Goal: Information Seeking & Learning: Learn about a topic

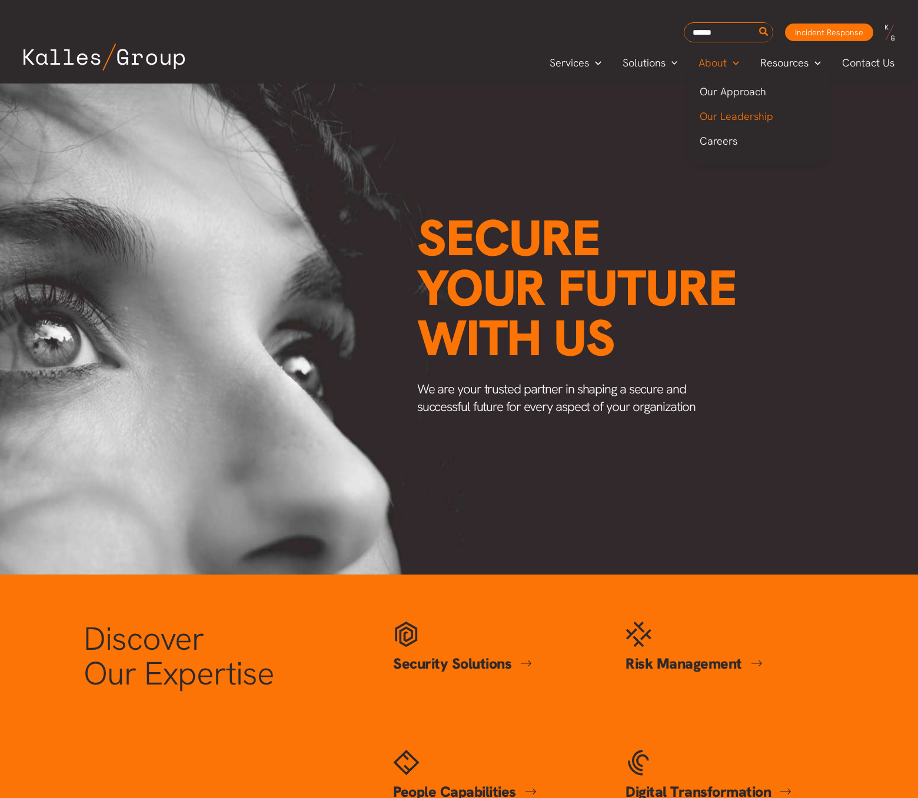
click at [737, 115] on span "Our Leadership" at bounding box center [736, 116] width 74 height 14
click at [791, 139] on span "Smart Cookies" at bounding box center [795, 141] width 69 height 14
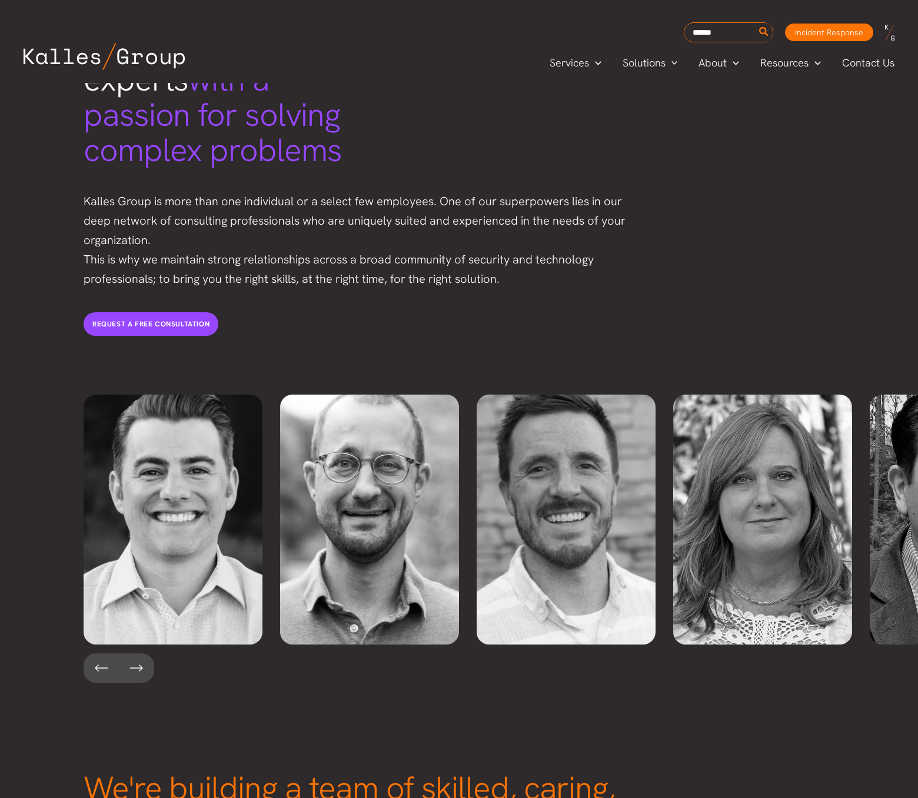
scroll to position [2367, 0]
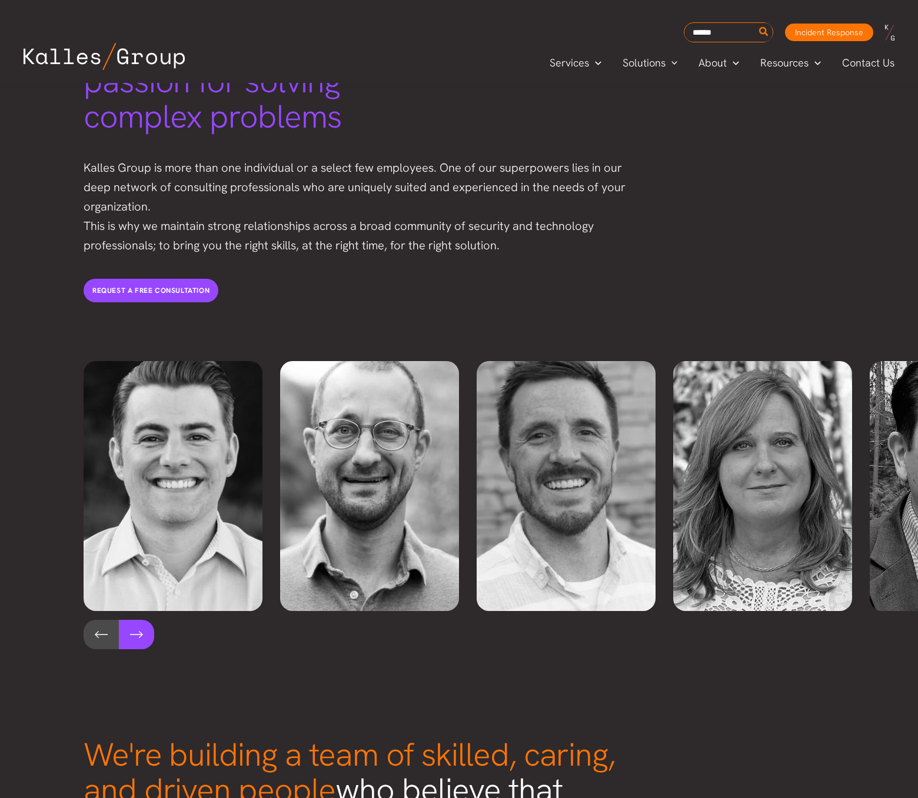
click at [135, 620] on button at bounding box center [136, 634] width 35 height 29
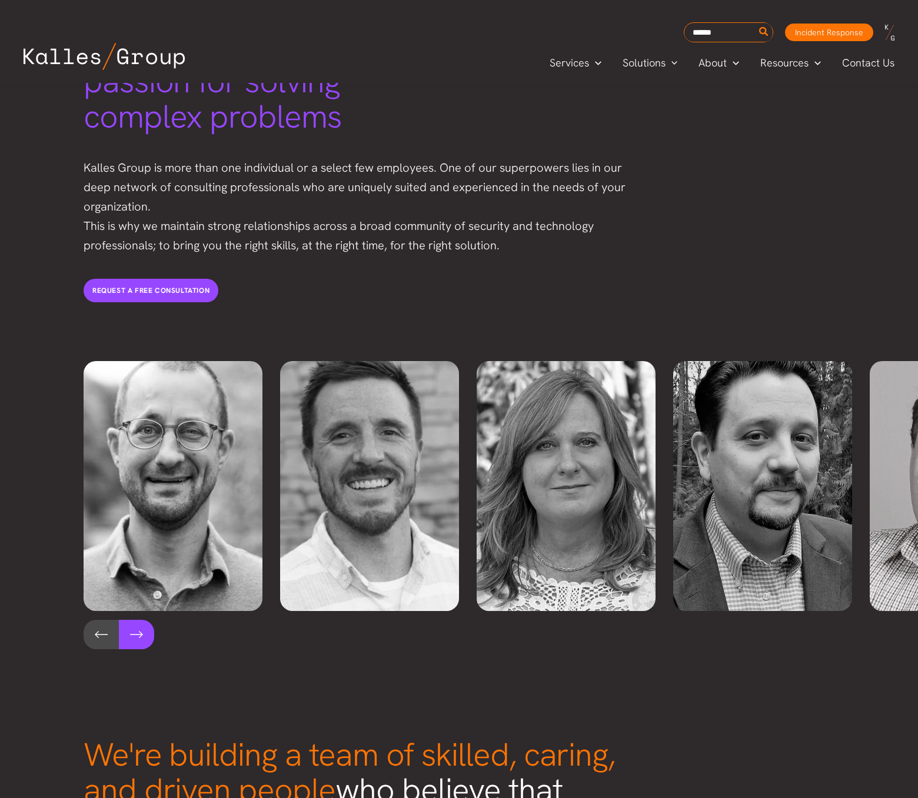
click at [135, 620] on button at bounding box center [136, 634] width 35 height 29
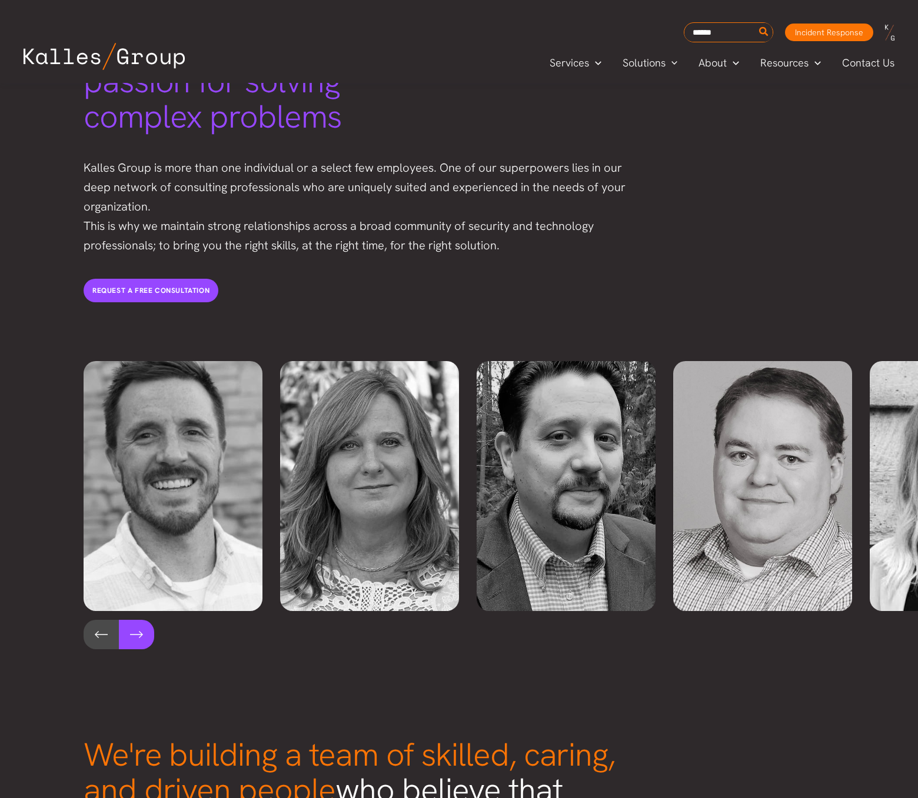
click at [135, 620] on button at bounding box center [136, 634] width 35 height 29
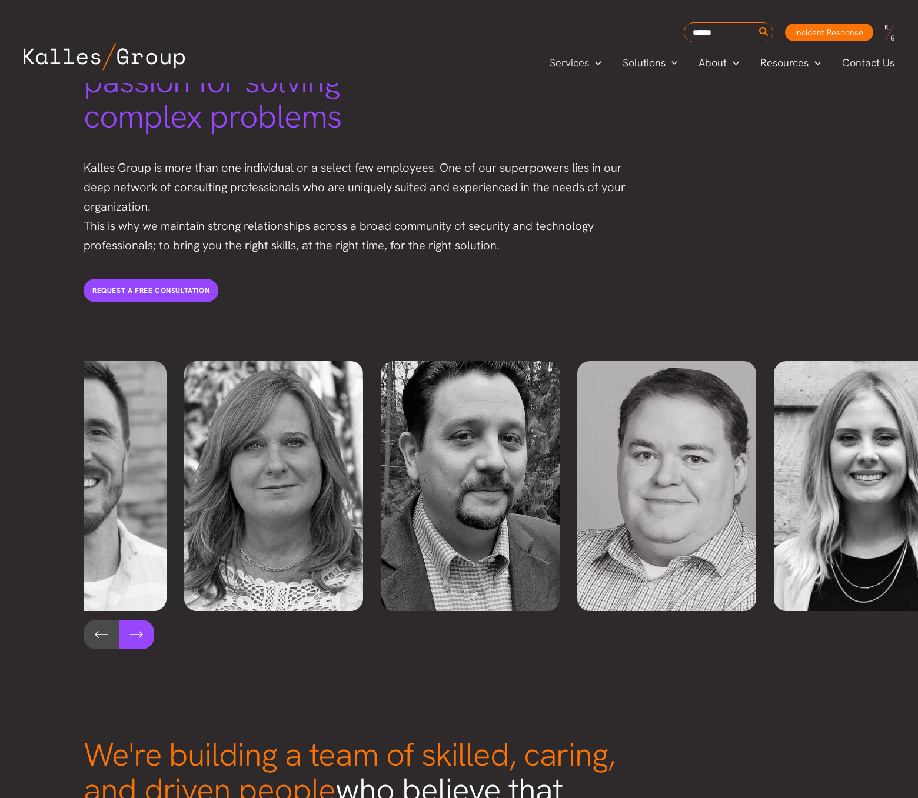
click at [135, 620] on button at bounding box center [136, 634] width 35 height 29
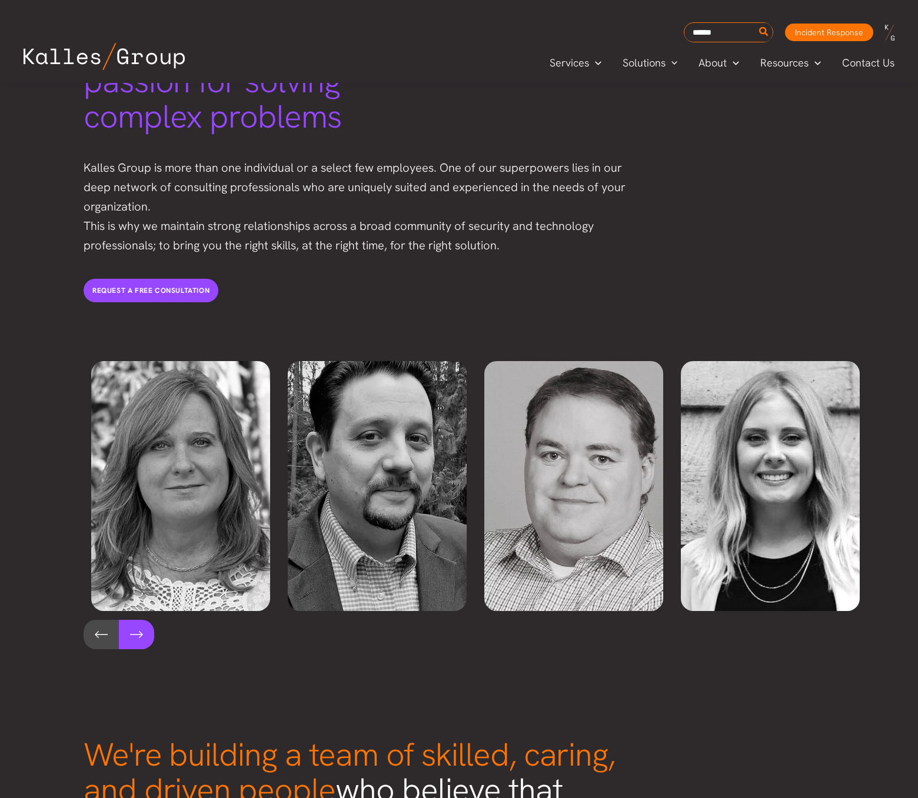
scroll to position [0, 584]
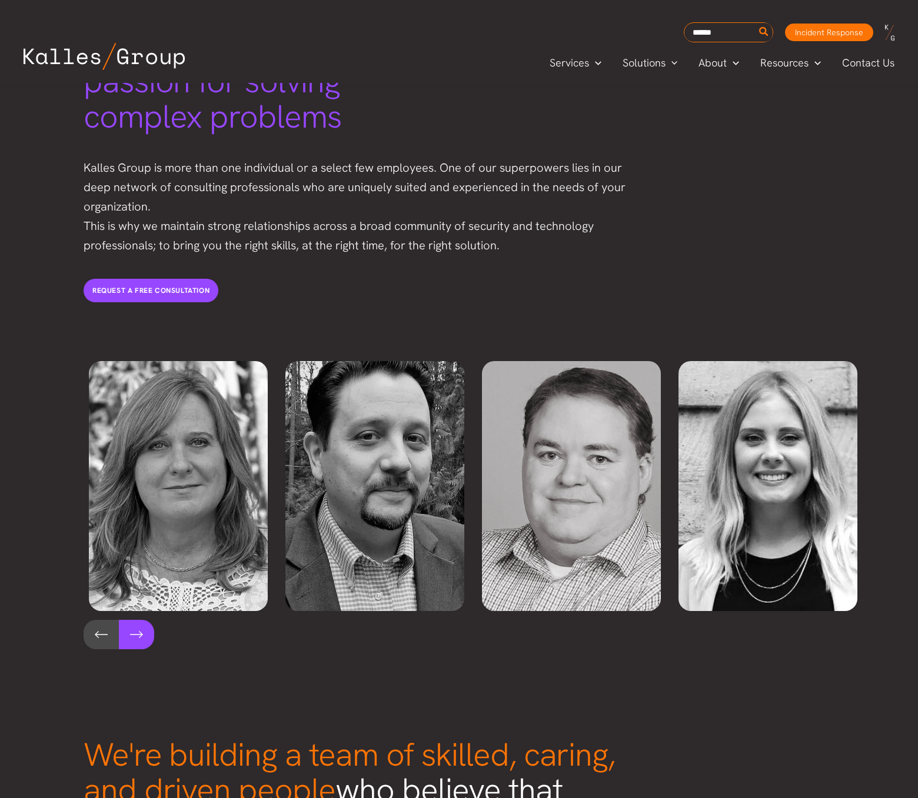
click at [135, 620] on button at bounding box center [136, 634] width 35 height 29
click at [103, 620] on button at bounding box center [101, 634] width 35 height 29
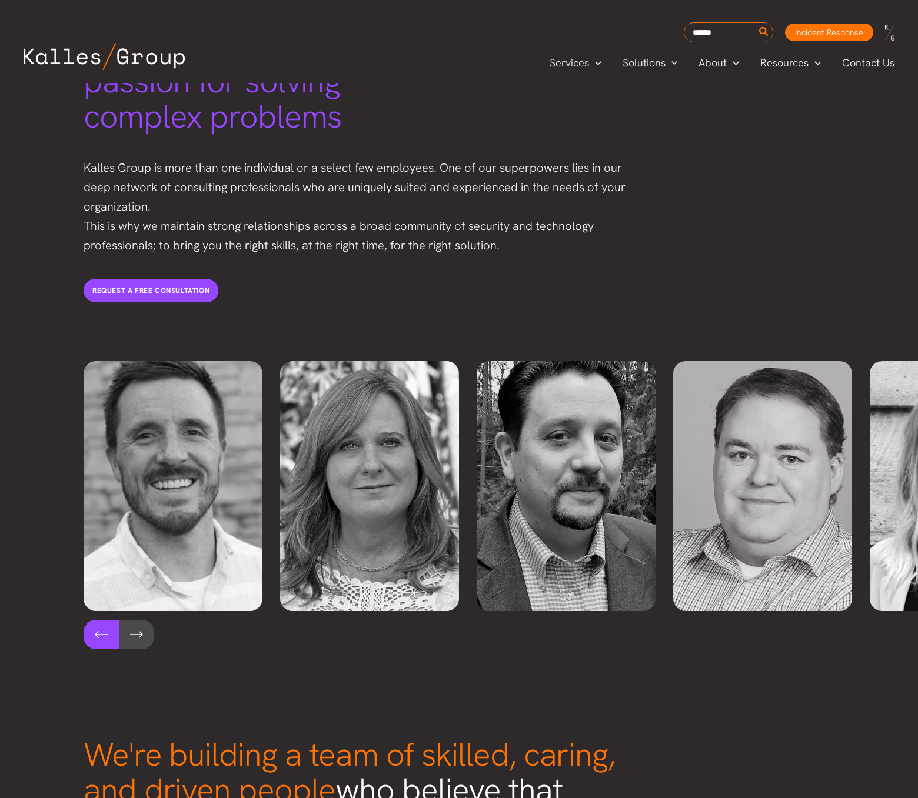
click at [102, 620] on button at bounding box center [101, 634] width 35 height 29
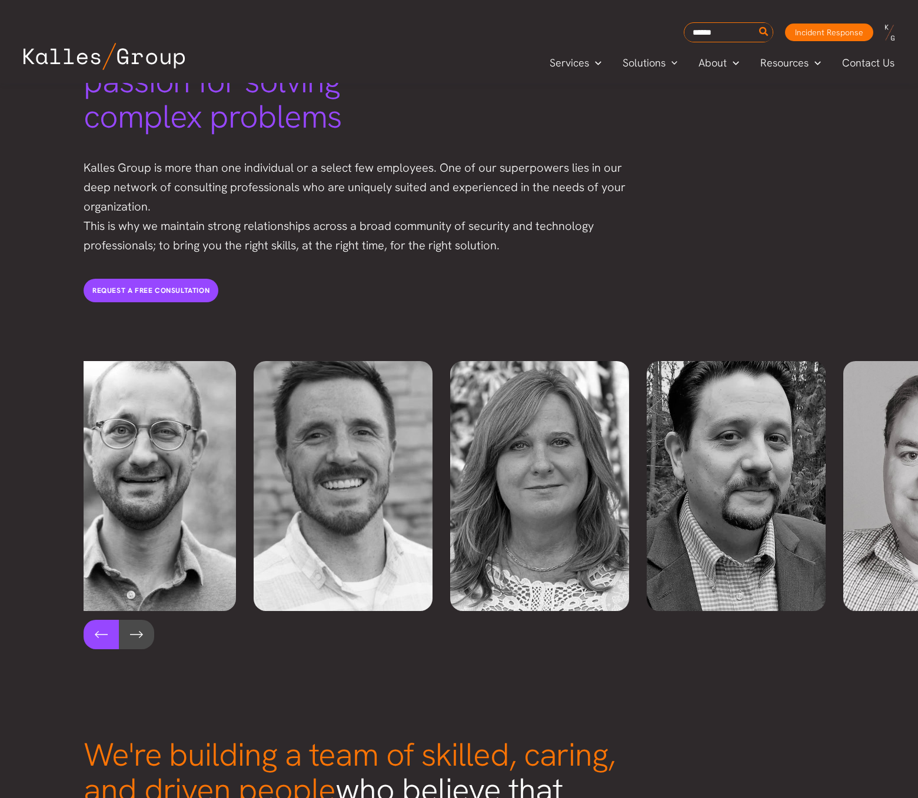
click at [102, 620] on button at bounding box center [101, 634] width 35 height 29
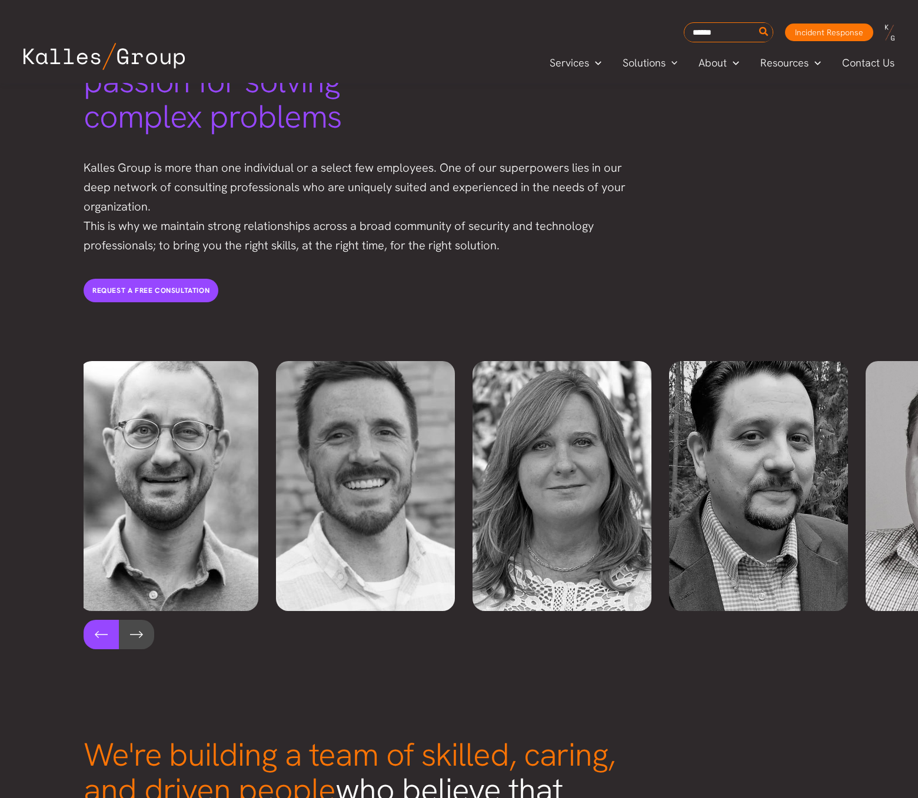
click at [102, 620] on button at bounding box center [101, 634] width 35 height 29
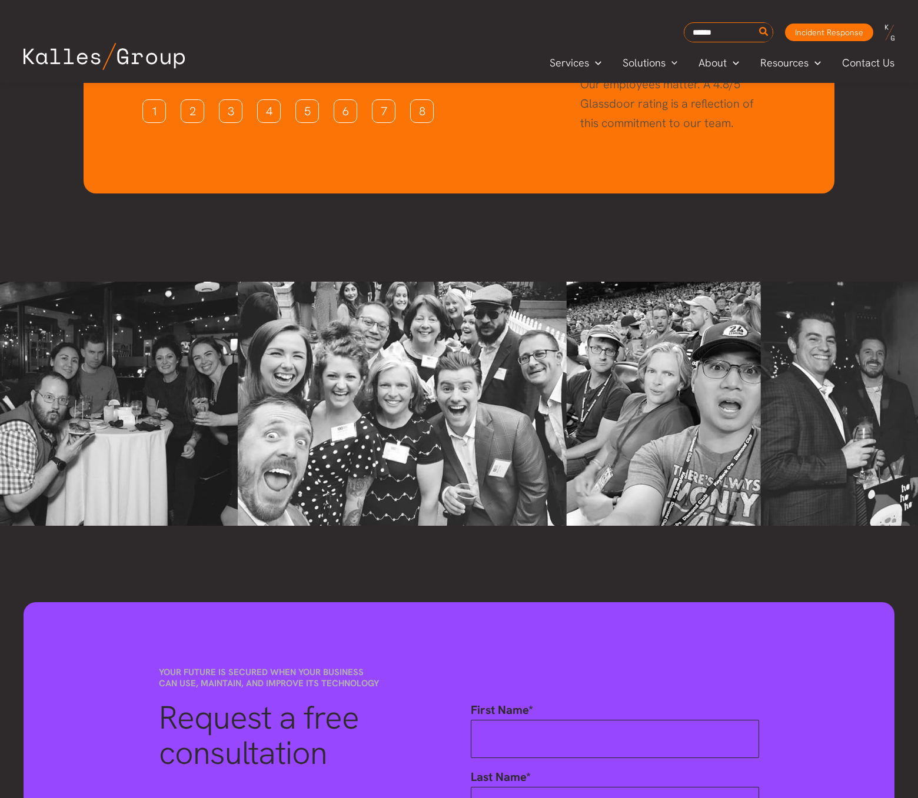
scroll to position [2929, 0]
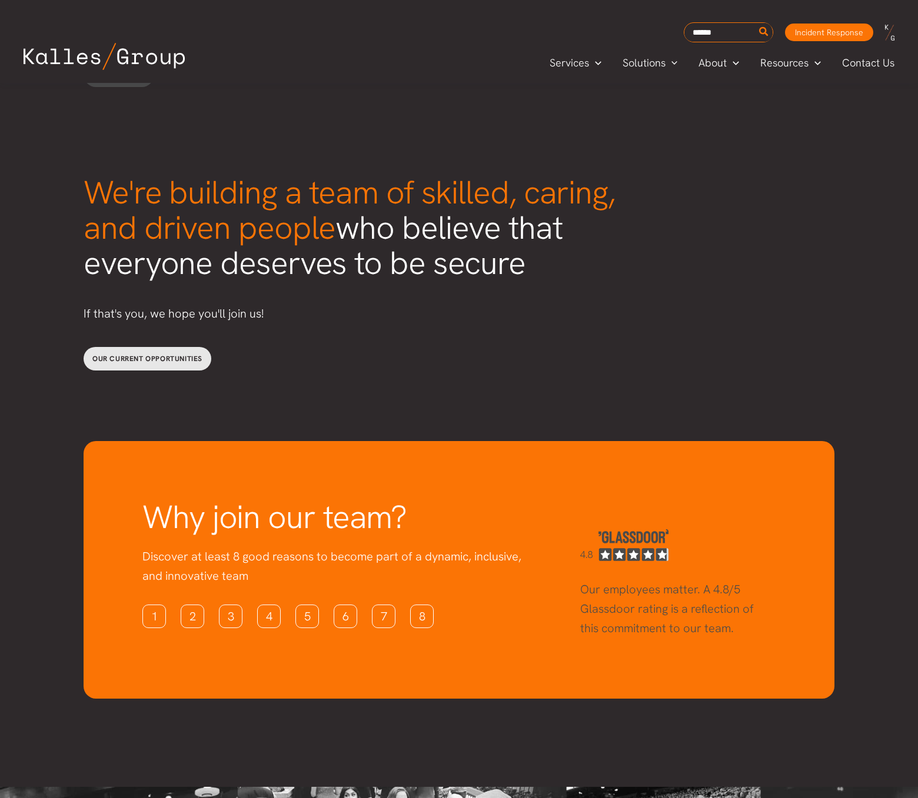
click at [159, 354] on span "Our current opportunities" at bounding box center [147, 358] width 110 height 9
